Goal: Information Seeking & Learning: Understand process/instructions

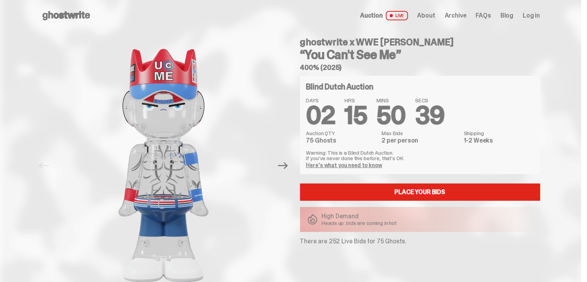
click at [486, 17] on span "FAQs" at bounding box center [483, 15] width 15 height 6
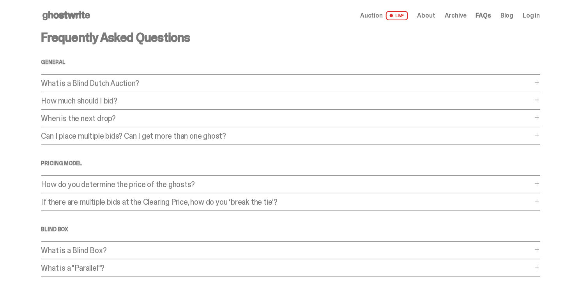
click at [401, 206] on div "If there are multiple bids at the Clearing Price, how do you ‘break the tie’? I…" at bounding box center [290, 204] width 499 height 13
click at [405, 200] on p "If there are multiple bids at the Clearing Price, how do you ‘break the tie’?" at bounding box center [286, 202] width 491 height 8
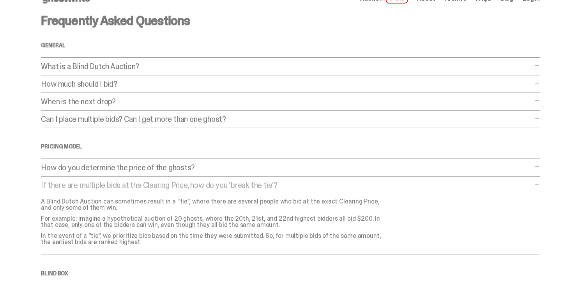
scroll to position [17, 0]
click at [325, 64] on p "What is a Blind Dutch Auction?" at bounding box center [286, 66] width 491 height 8
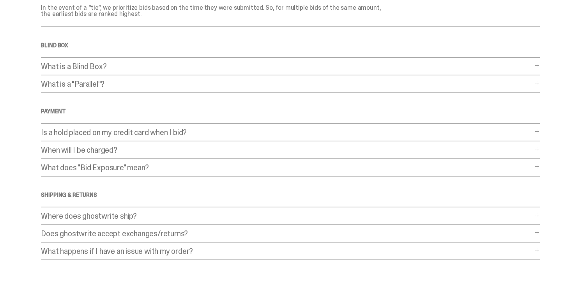
scroll to position [381, 0]
click at [261, 128] on div "Is a hold placed on my credit card when I bid? Is a hold placed on my credit ca…" at bounding box center [290, 134] width 499 height 13
click at [289, 128] on div "Is a hold placed on my credit card when I bid? Is a hold placed on my credit ca…" at bounding box center [290, 134] width 499 height 13
click at [541, 128] on span at bounding box center [537, 131] width 6 height 6
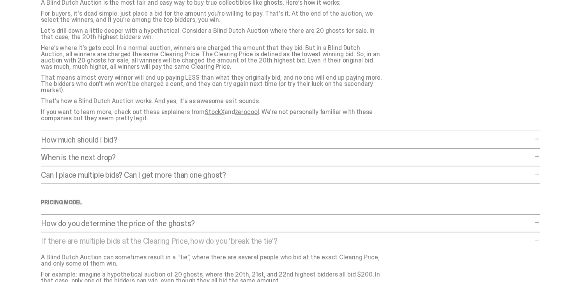
scroll to position [0, 0]
